Goal: Task Accomplishment & Management: Manage account settings

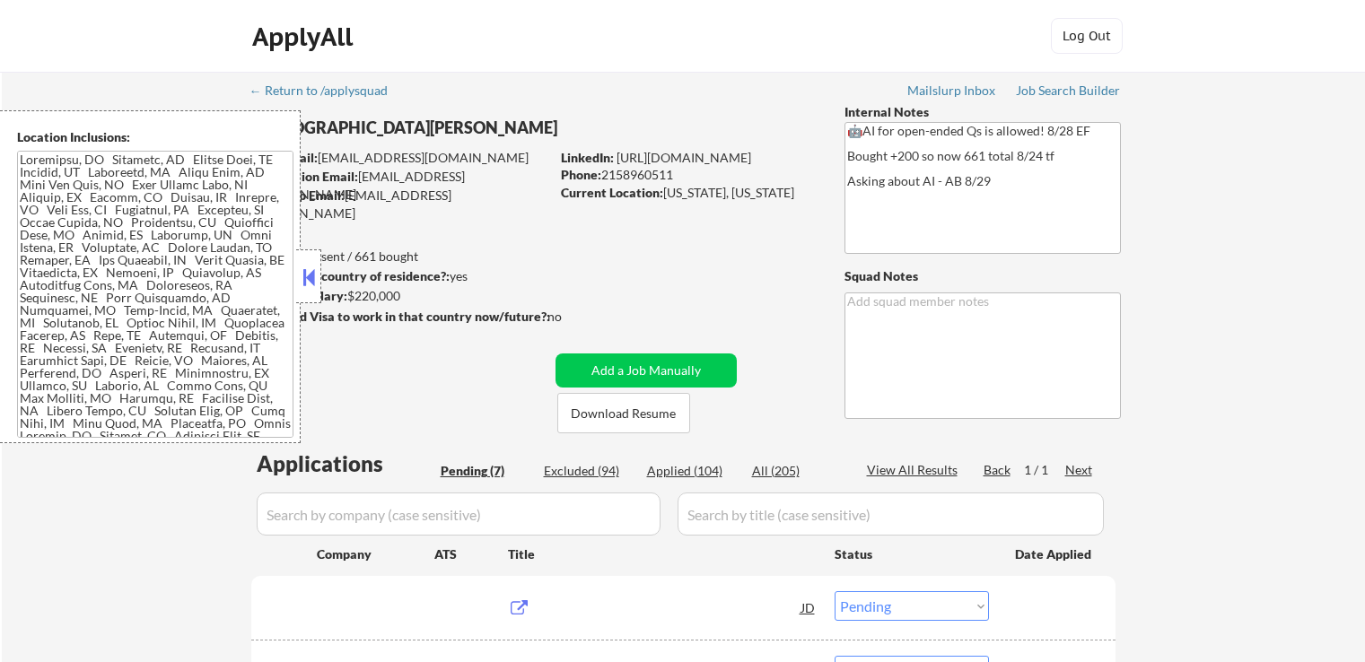
select select ""pending""
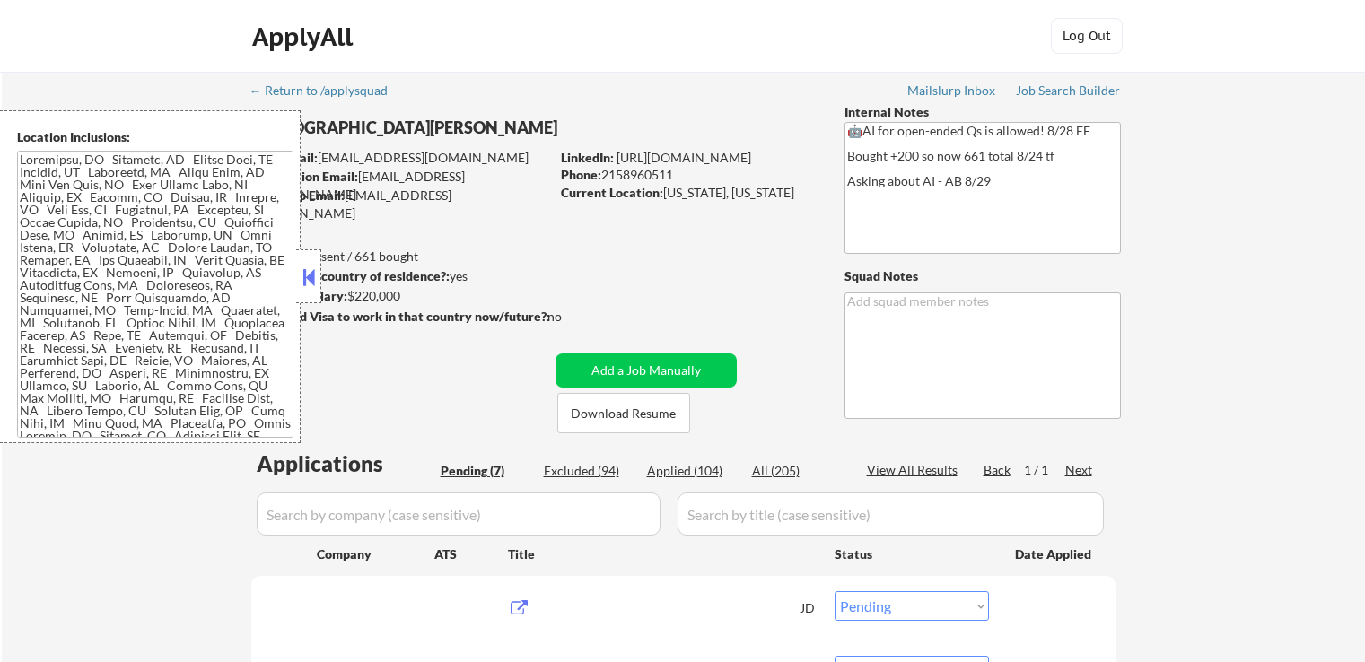
select select ""pending""
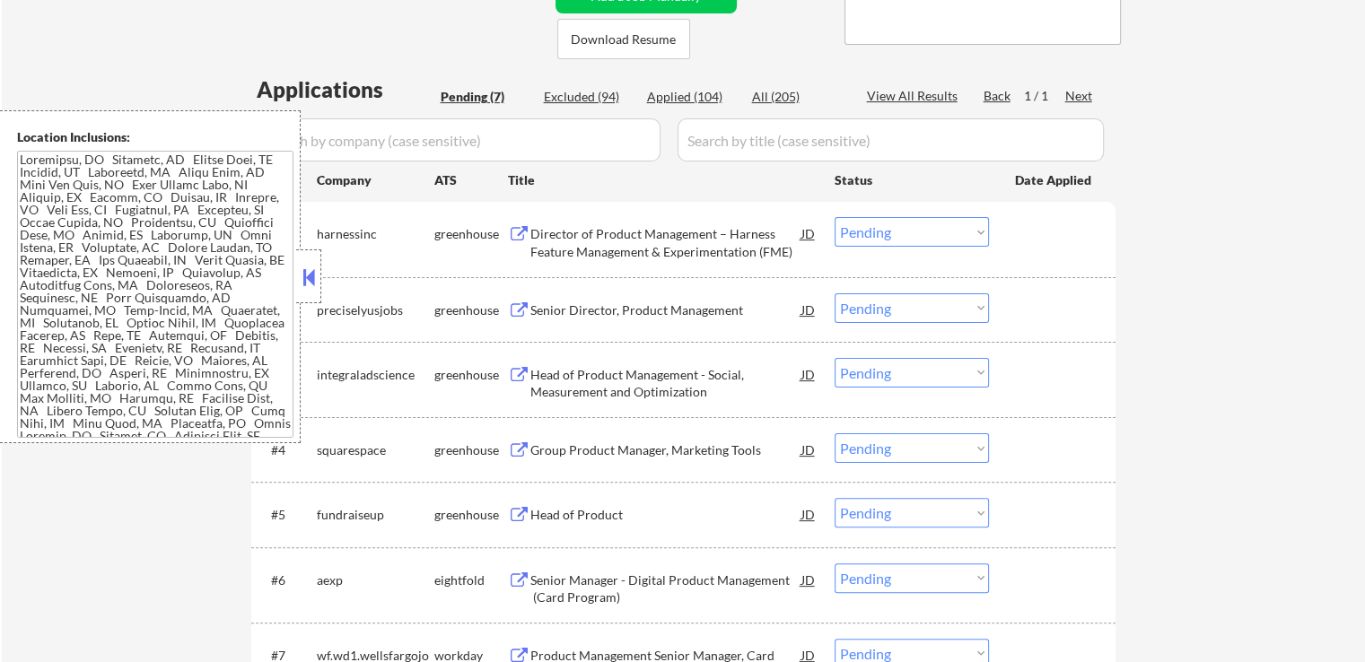
scroll to position [359, 0]
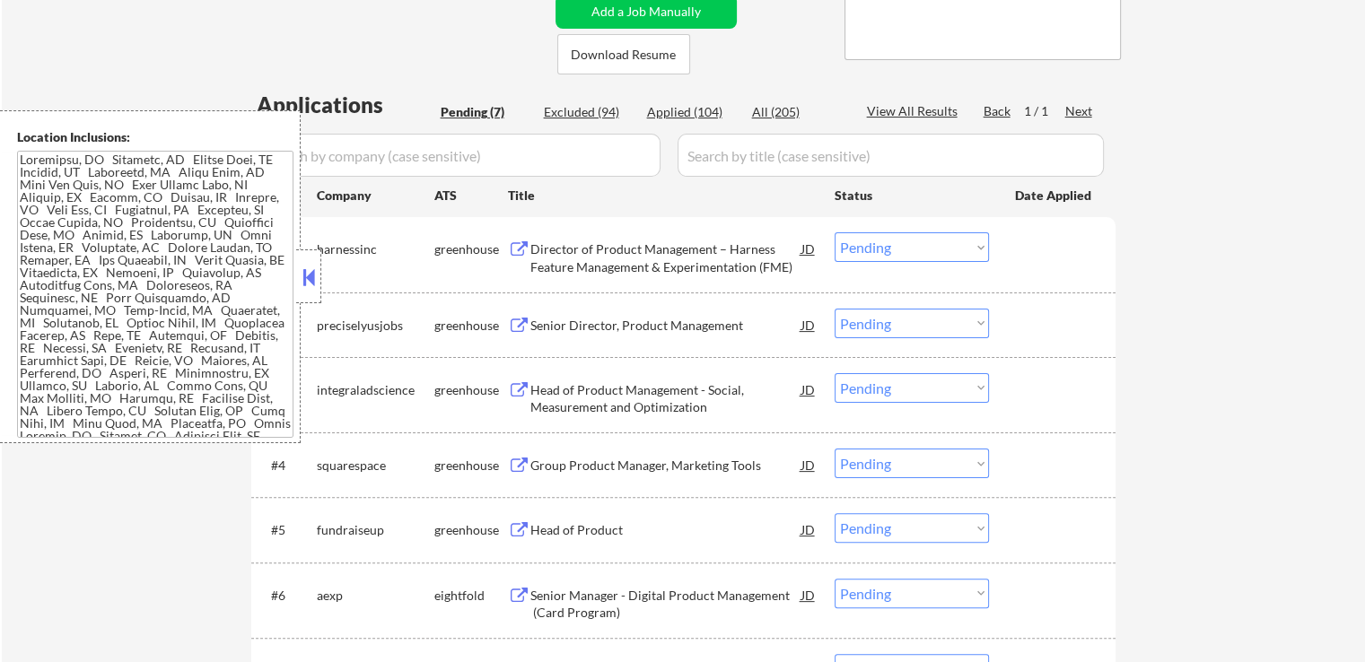
click at [514, 256] on button at bounding box center [519, 249] width 22 height 17
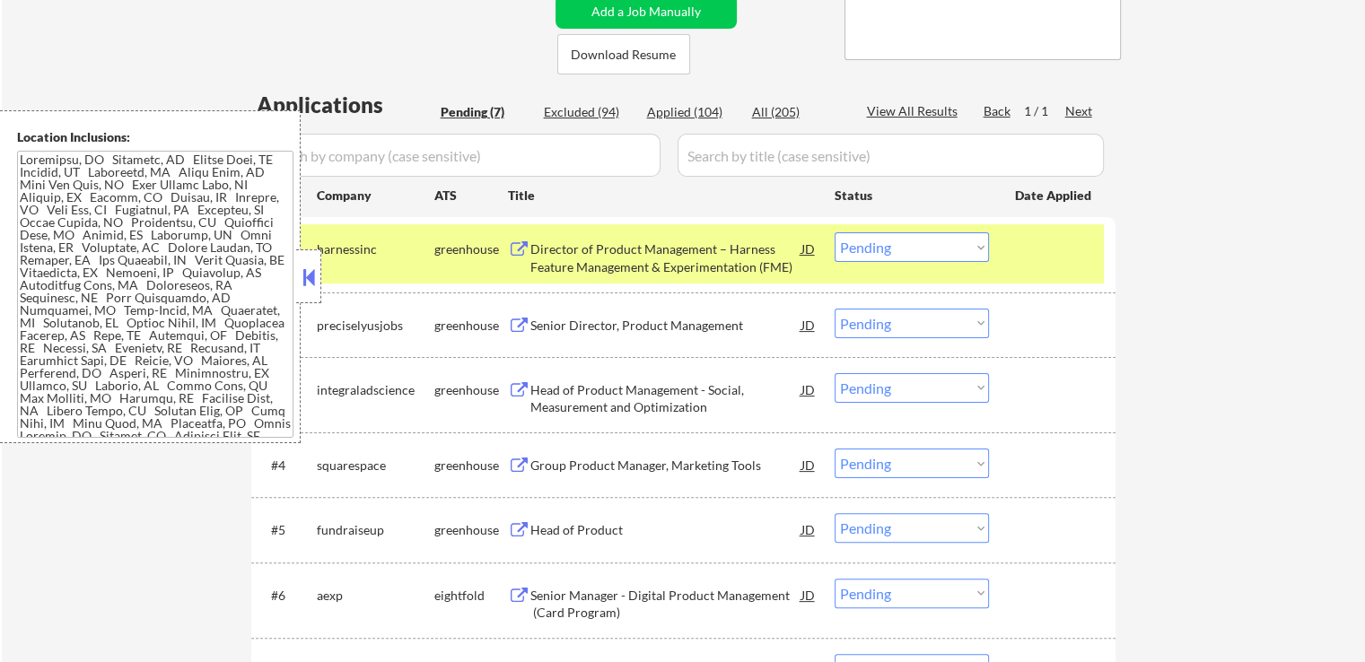
click at [517, 324] on button at bounding box center [519, 326] width 22 height 17
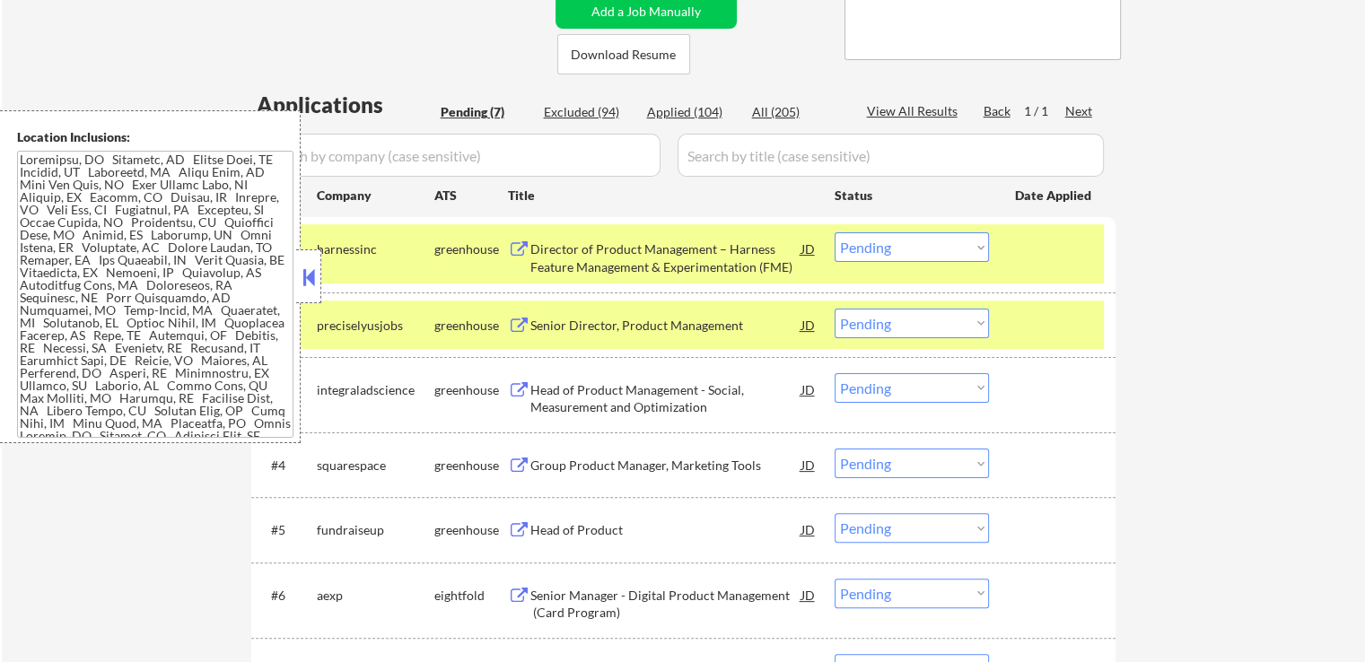
click at [512, 392] on button at bounding box center [519, 390] width 22 height 17
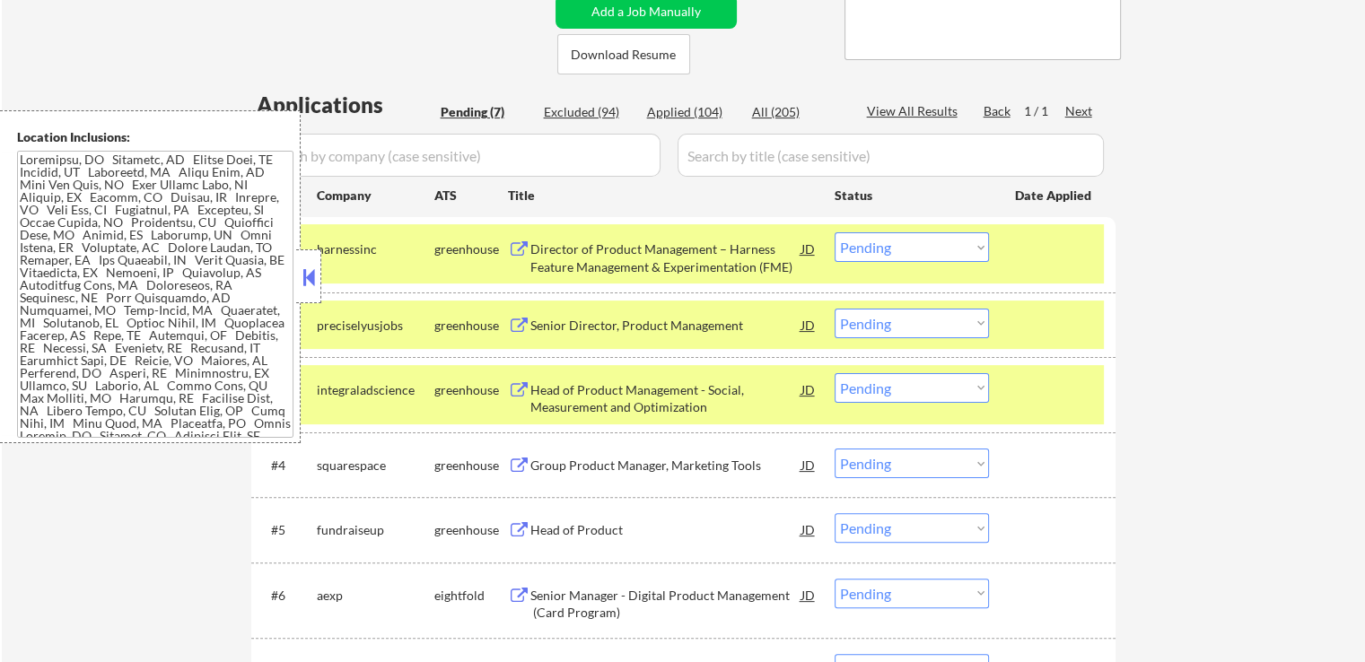
click at [518, 471] on button at bounding box center [519, 466] width 22 height 17
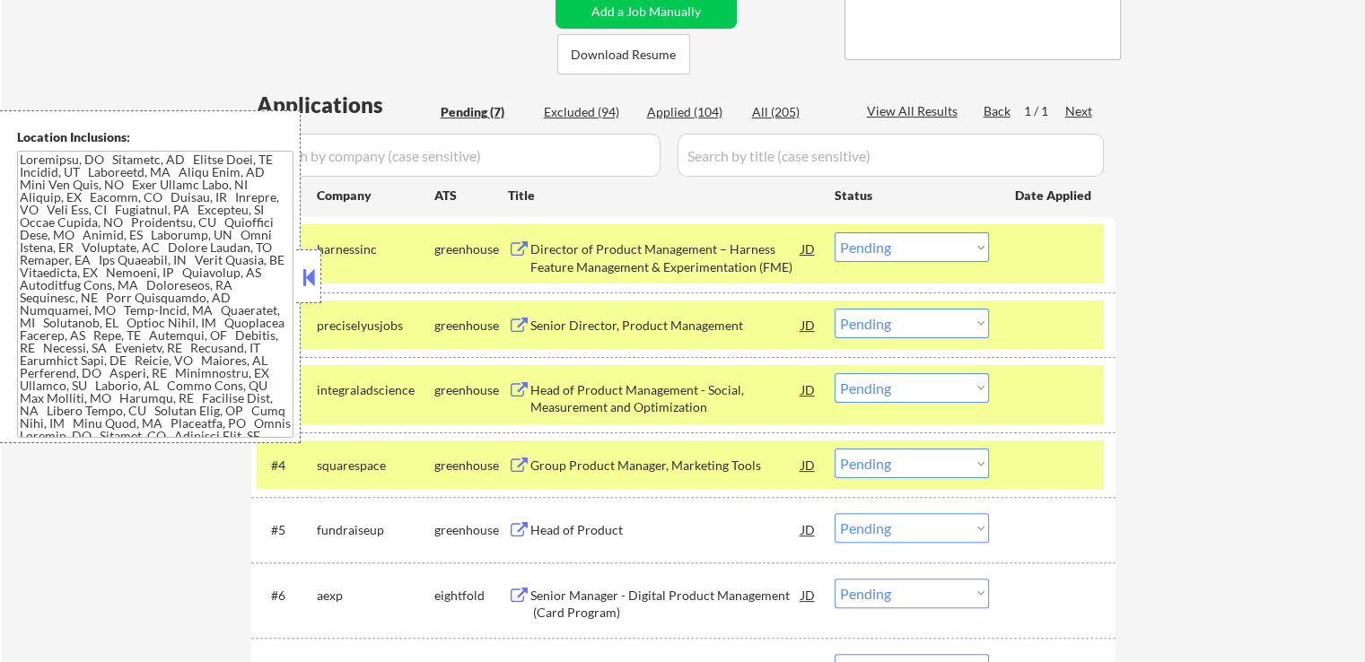
click at [512, 535] on button at bounding box center [519, 530] width 22 height 17
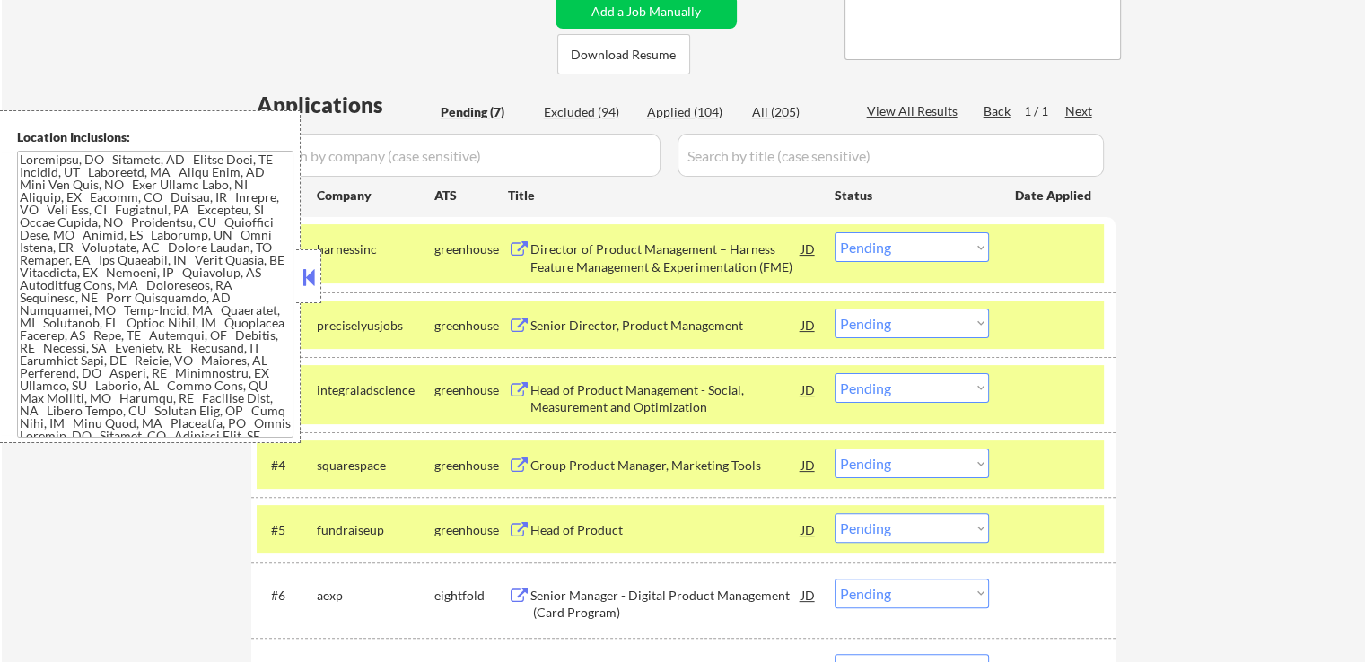
click at [521, 604] on button at bounding box center [519, 596] width 22 height 17
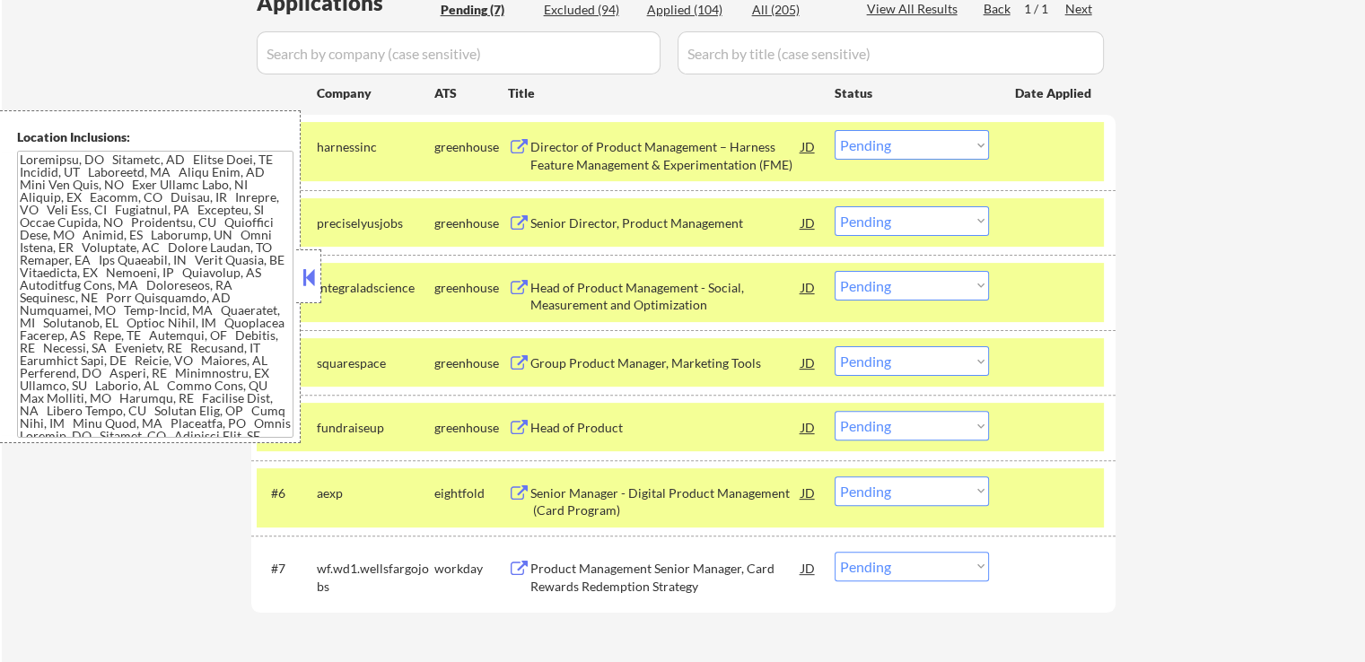
scroll to position [539, 0]
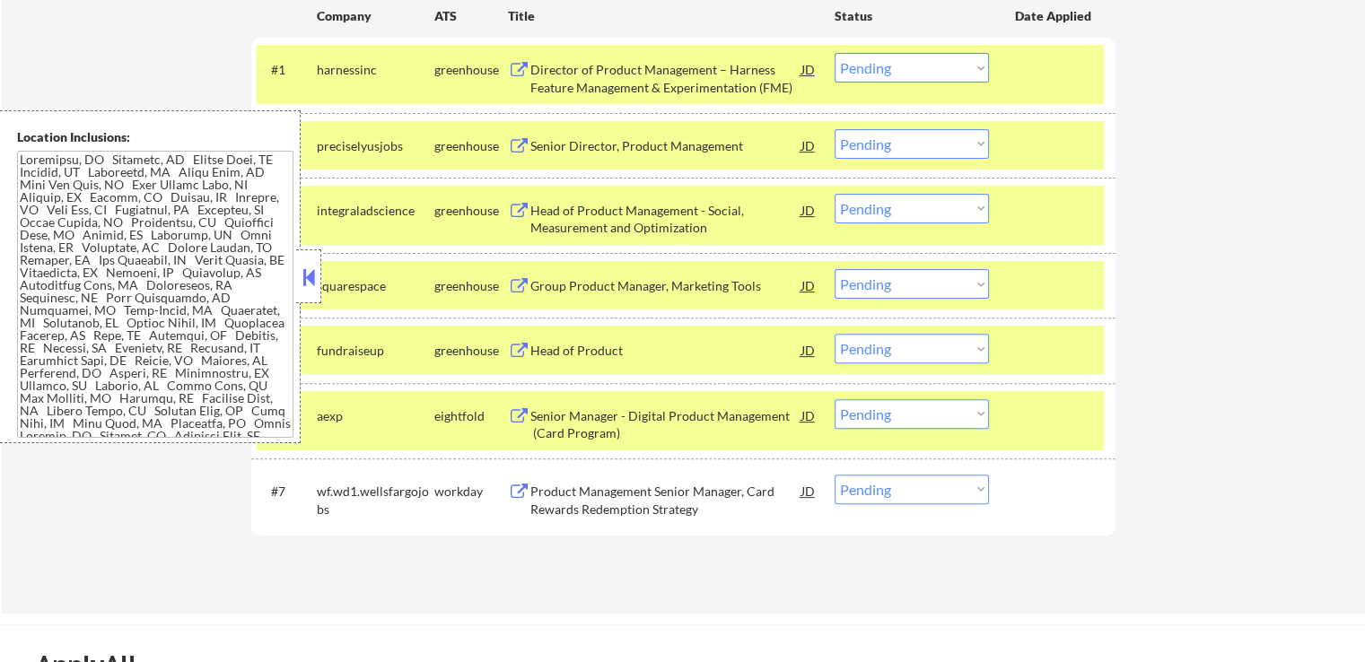
drag, startPoint x: 521, startPoint y: 491, endPoint x: 592, endPoint y: 343, distance: 164.6
click at [524, 491] on button at bounding box center [519, 492] width 22 height 17
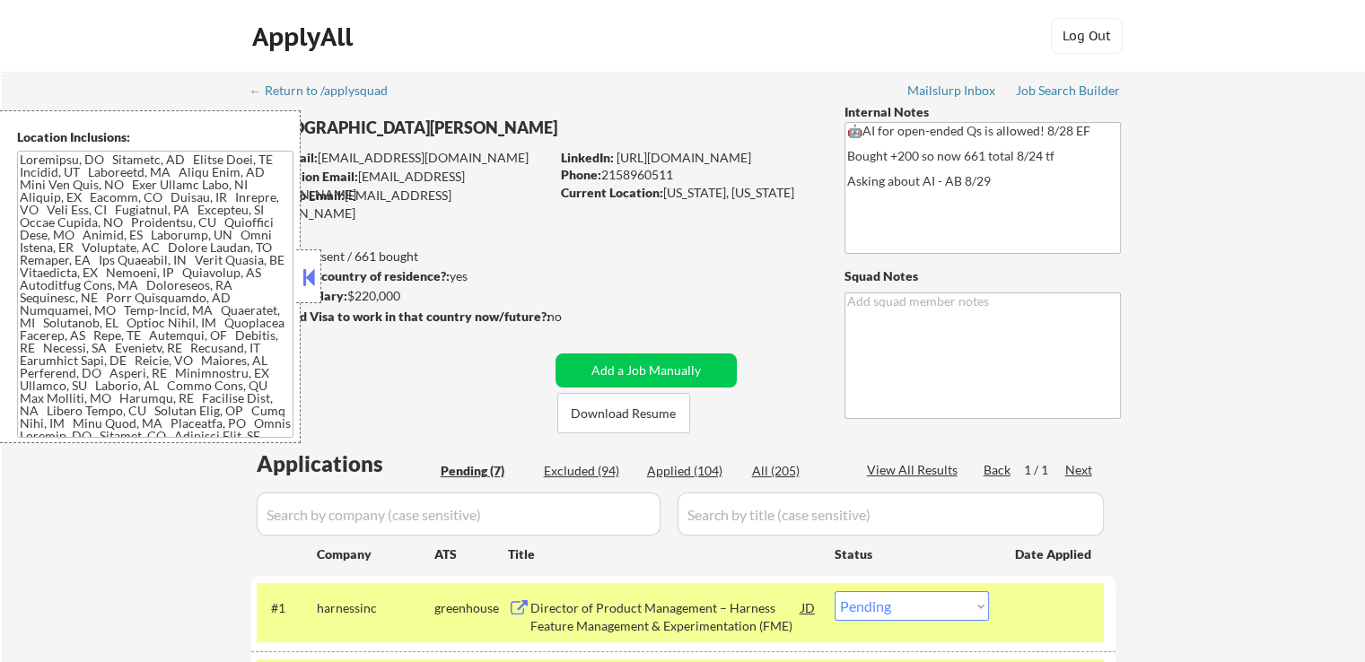
scroll to position [416, 0]
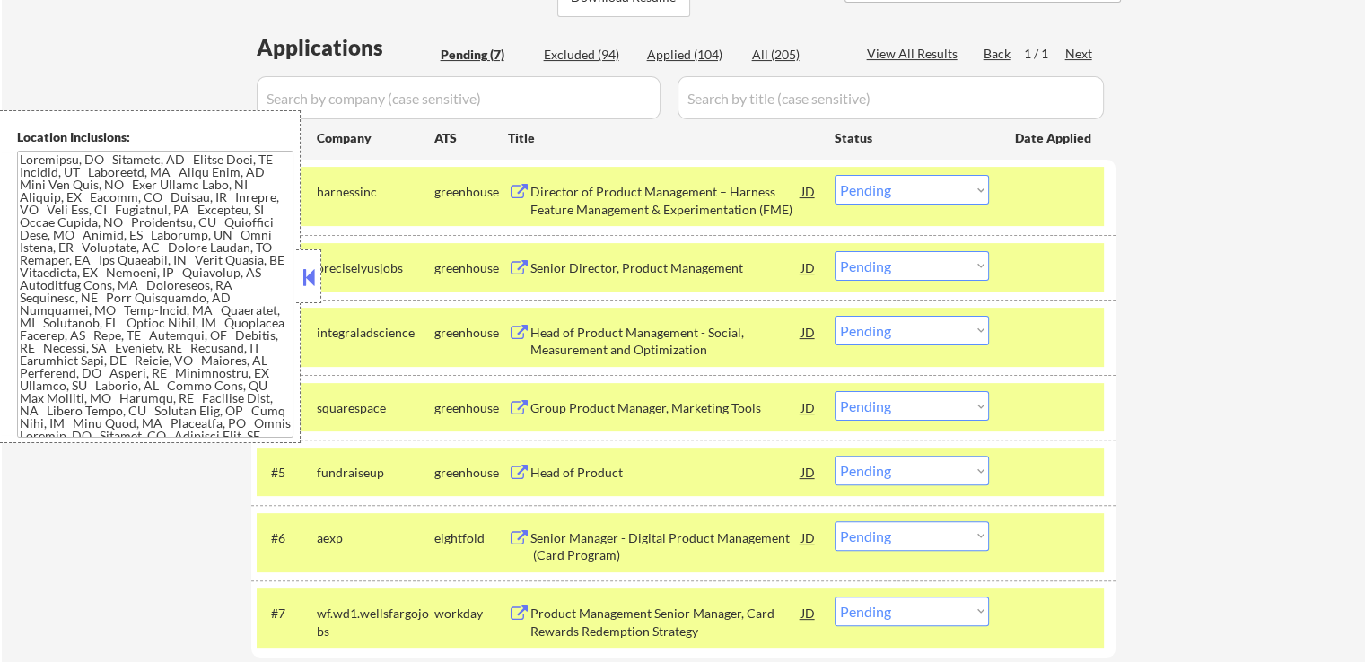
click at [883, 337] on select "Choose an option... Pending Applied Excluded (Questions) Excluded (Expired) Exc…" at bounding box center [912, 331] width 154 height 30
click at [835, 316] on select "Choose an option... Pending Applied Excluded (Questions) Excluded (Expired) Exc…" at bounding box center [912, 331] width 154 height 30
select select ""pending""
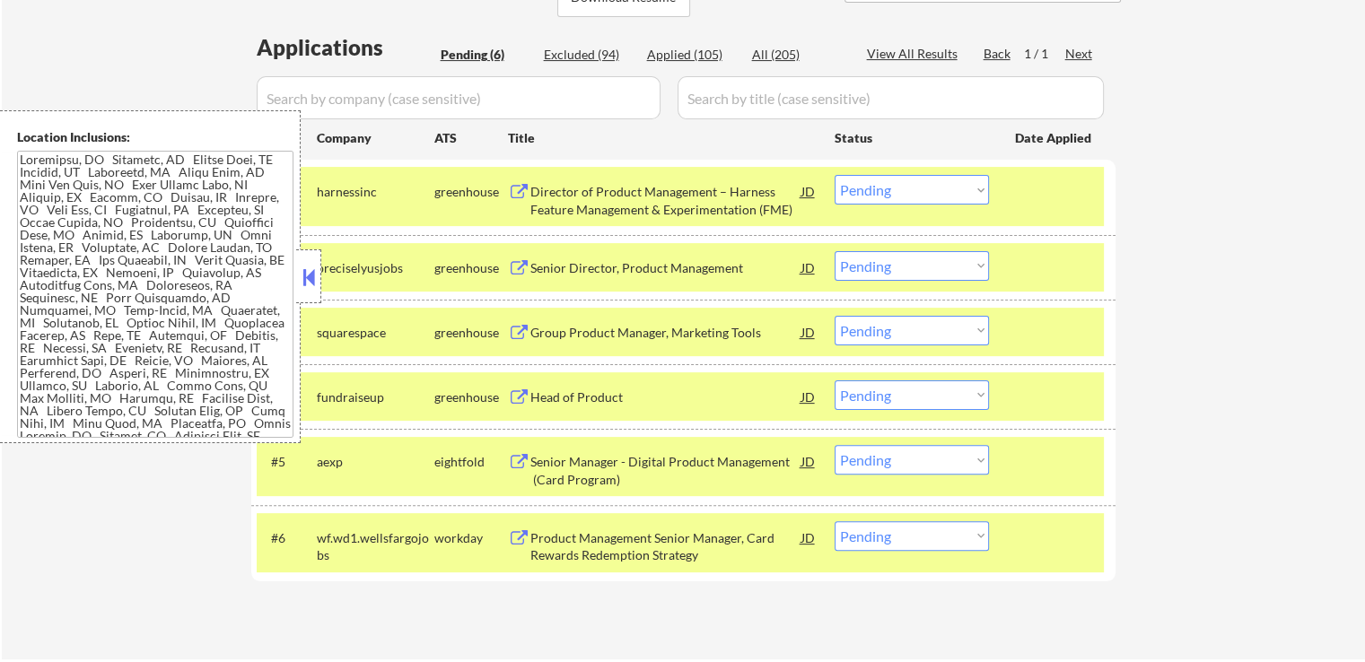
click at [924, 399] on select "Choose an option... Pending Applied Excluded (Questions) Excluded (Expired) Exc…" at bounding box center [912, 396] width 154 height 30
click at [835, 381] on select "Choose an option... Pending Applied Excluded (Questions) Excluded (Expired) Exc…" at bounding box center [912, 396] width 154 height 30
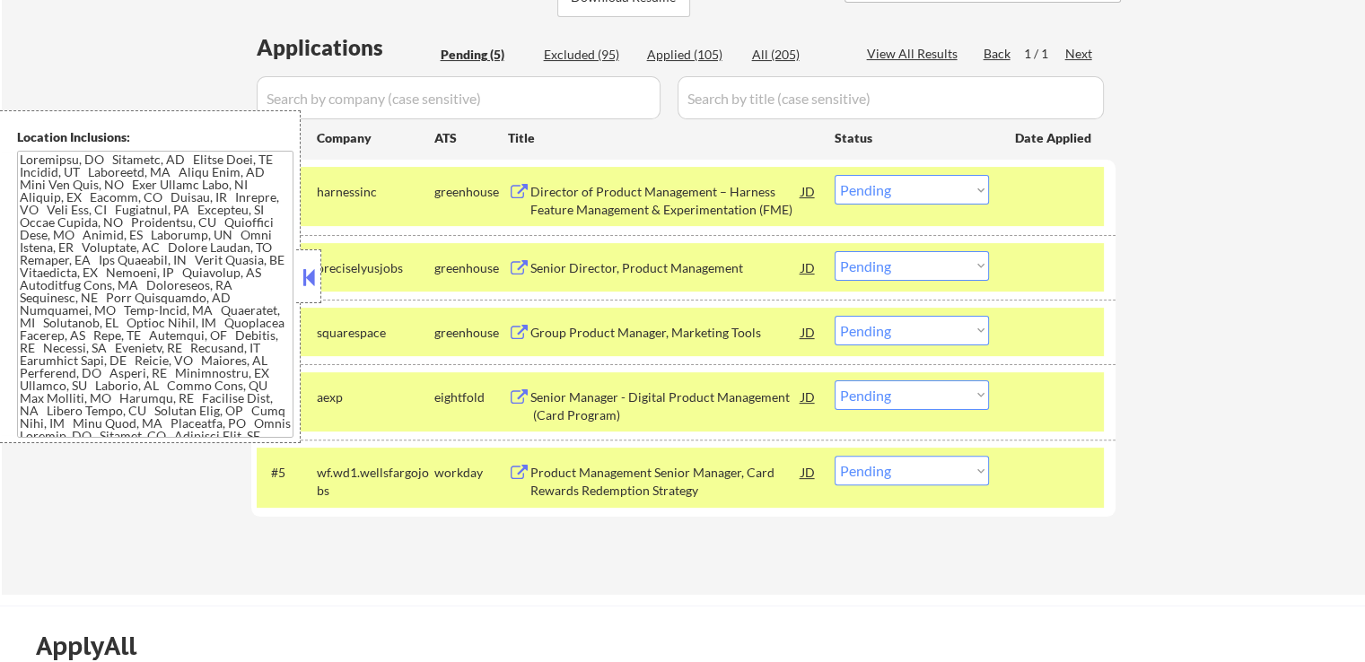
drag, startPoint x: 934, startPoint y: 387, endPoint x: 932, endPoint y: 403, distance: 16.4
click at [932, 398] on select "Choose an option... Pending Applied Excluded (Questions) Excluded (Expired) Exc…" at bounding box center [912, 396] width 154 height 30
select select ""excluded__salary_""
click at [835, 381] on select "Choose an option... Pending Applied Excluded (Questions) Excluded (Expired) Exc…" at bounding box center [912, 396] width 154 height 30
click at [905, 468] on select "Choose an option... Pending Applied Excluded (Questions) Excluded (Expired) Exc…" at bounding box center [912, 471] width 154 height 30
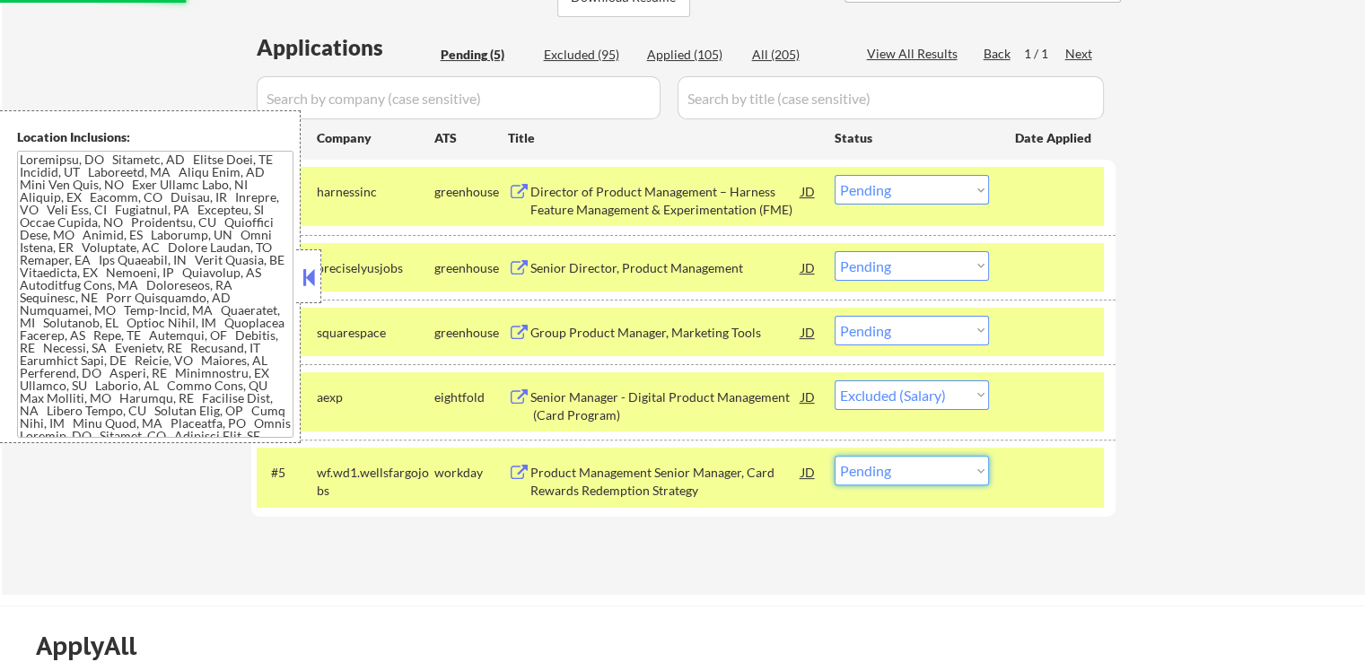
select select ""excluded__expired_""
click at [835, 456] on select "Choose an option... Pending Applied Excluded (Questions) Excluded (Expired) Exc…" at bounding box center [912, 471] width 154 height 30
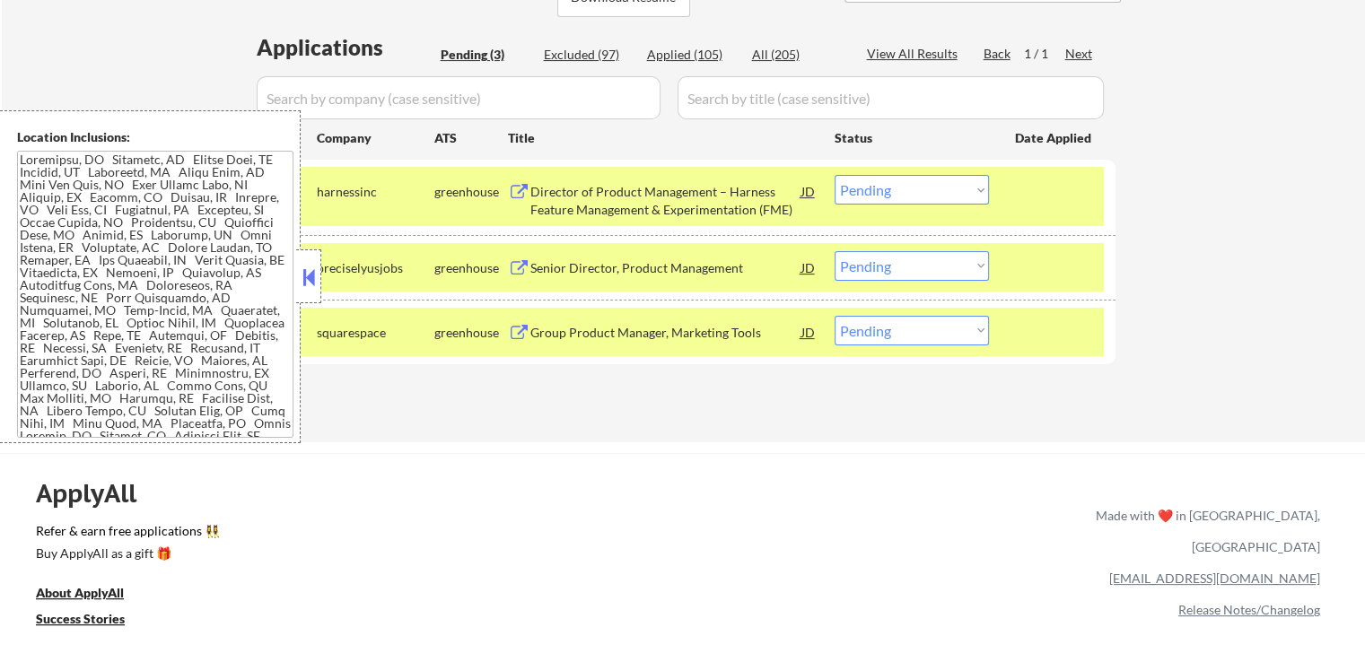
drag, startPoint x: 931, startPoint y: 188, endPoint x: 929, endPoint y: 202, distance: 14.5
click at [931, 188] on select "Choose an option... Pending Applied Excluded (Questions) Excluded (Expired) Exc…" at bounding box center [912, 190] width 154 height 30
click at [835, 175] on select "Choose an option... Pending Applied Excluded (Questions) Excluded (Expired) Exc…" at bounding box center [912, 190] width 154 height 30
select select ""pending""
